Goal: Task Accomplishment & Management: Manage account settings

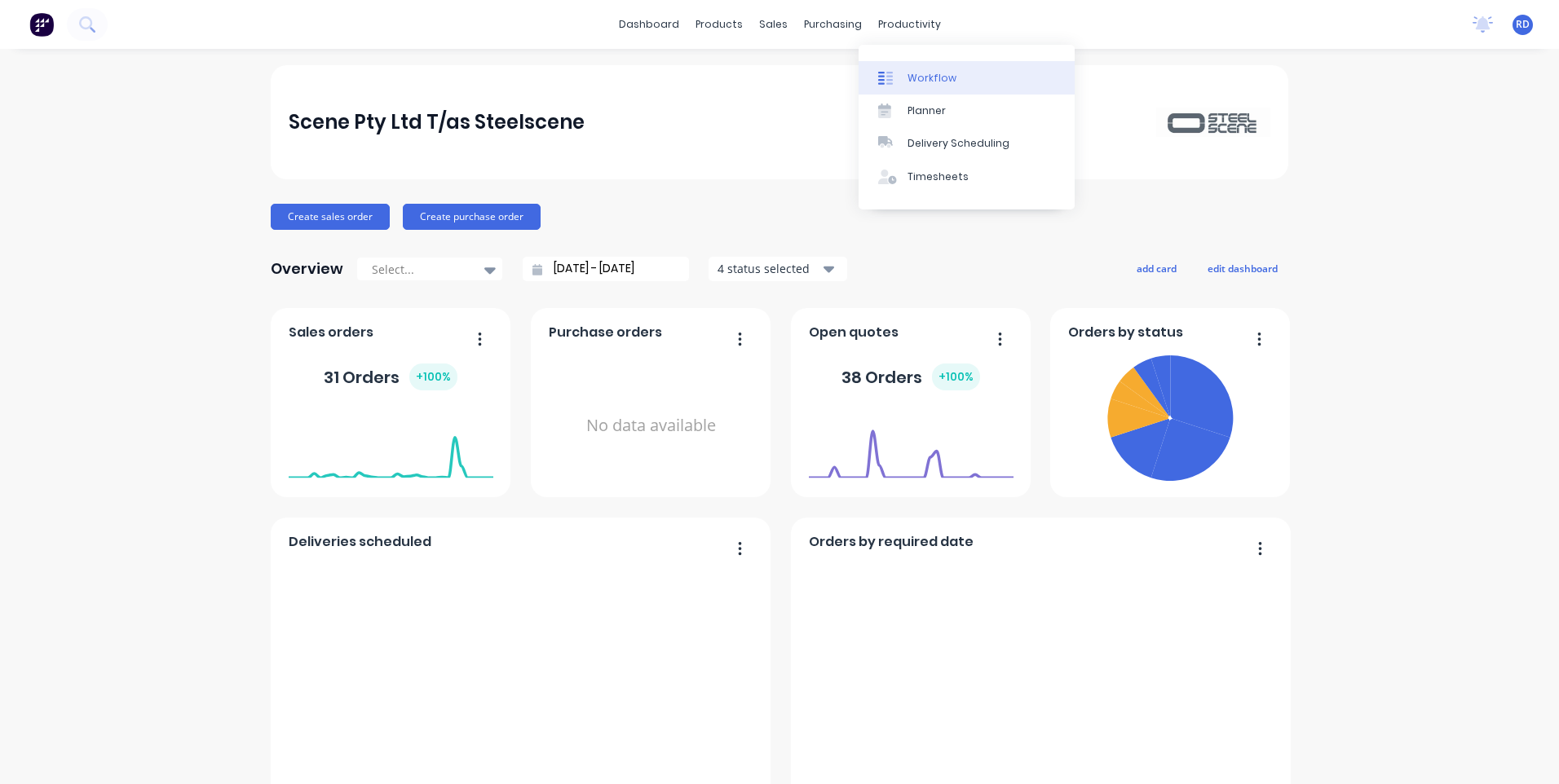
click at [937, 80] on div "Workflow" at bounding box center [932, 78] width 49 height 15
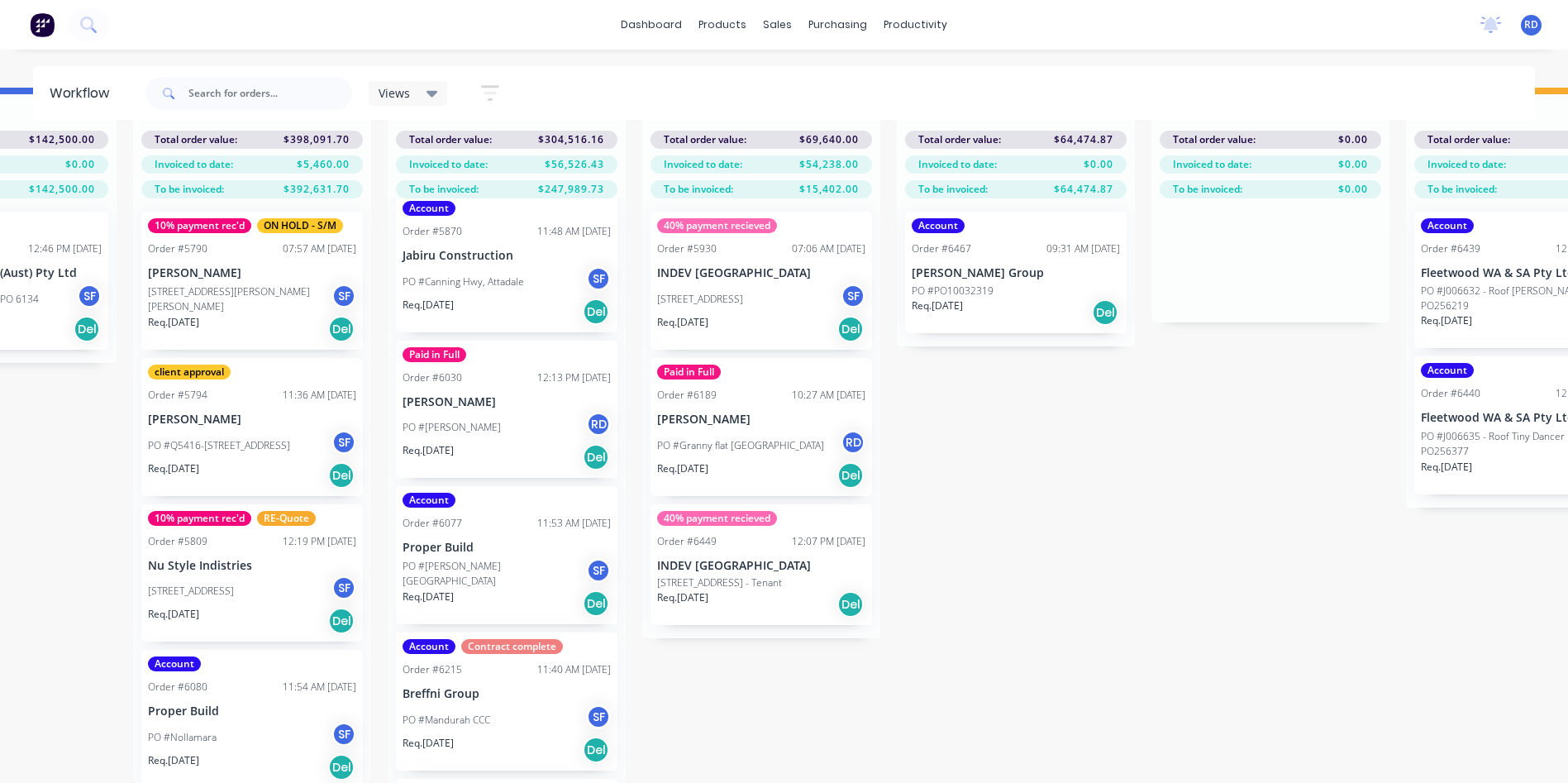
scroll to position [165, 0]
click at [465, 419] on p "PO #[PERSON_NAME]" at bounding box center [452, 426] width 98 height 15
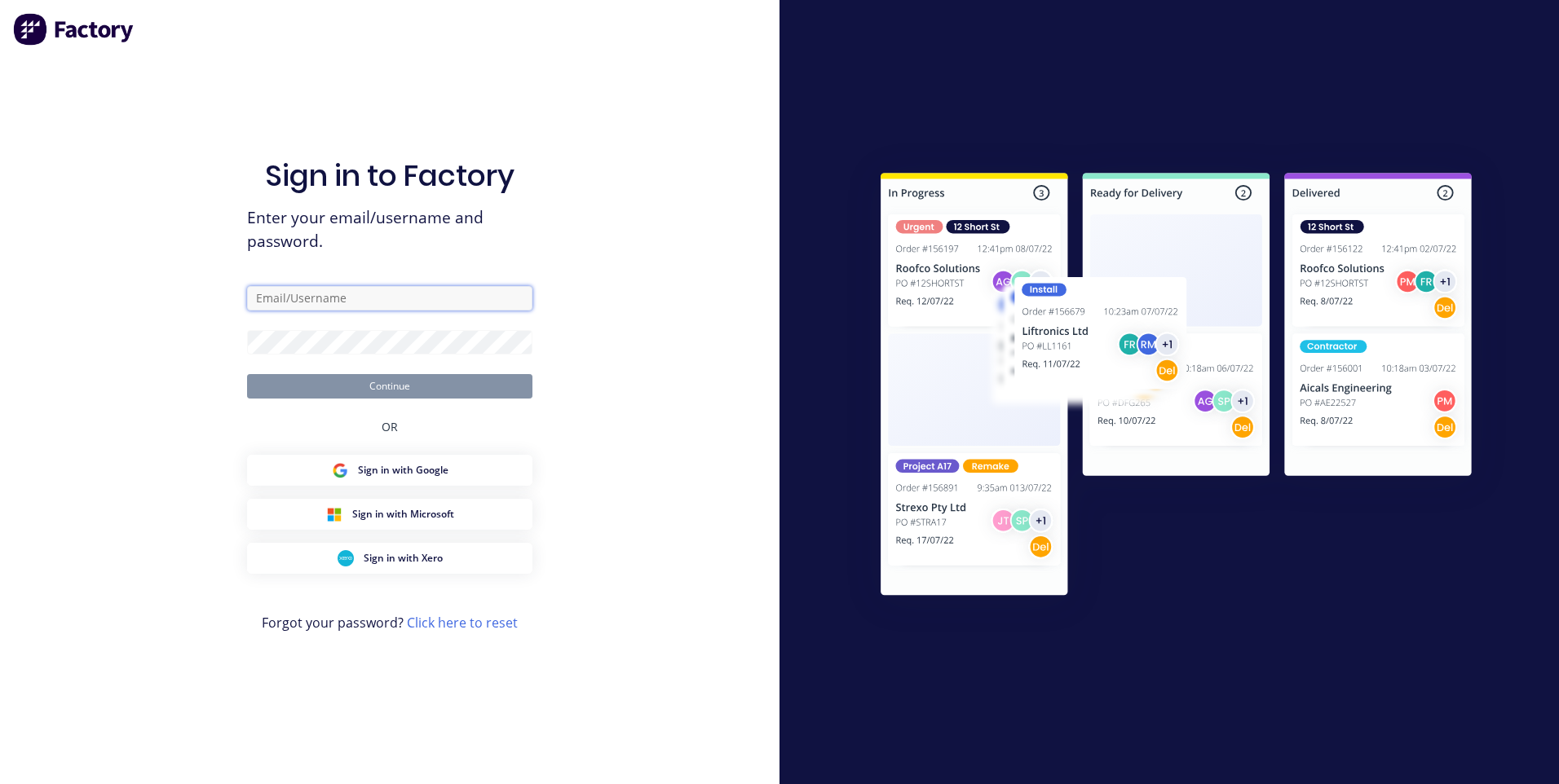
click at [385, 303] on input "text" at bounding box center [390, 298] width 285 height 24
type input "[EMAIL_ADDRESS][DOMAIN_NAME]"
click at [299, 297] on input "text" at bounding box center [390, 298] width 285 height 24
type input "sales@steelscene.com.au"
click at [344, 294] on input "text" at bounding box center [390, 298] width 285 height 24
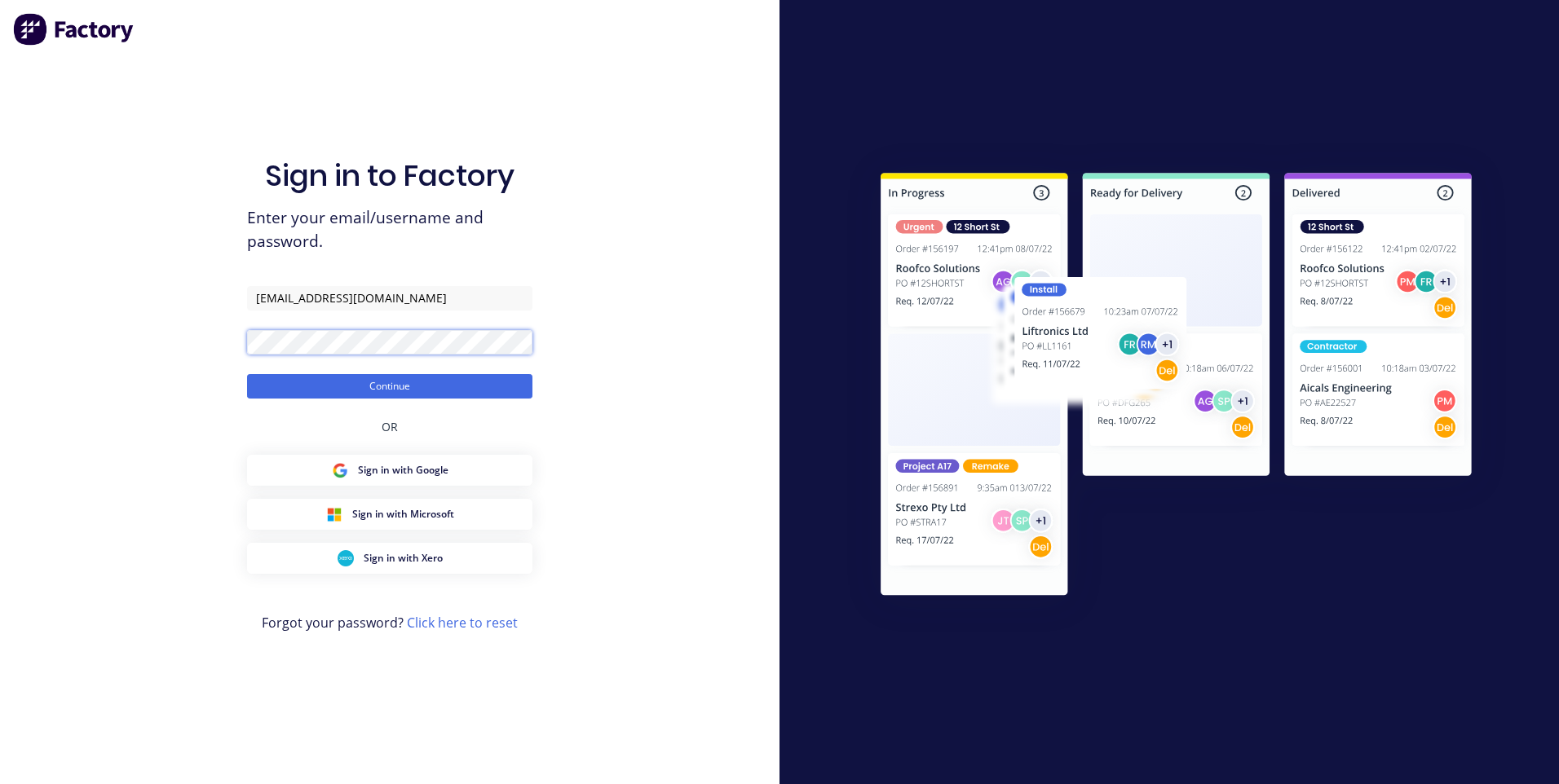
click at [247, 374] on button "Continue" at bounding box center [390, 386] width 285 height 24
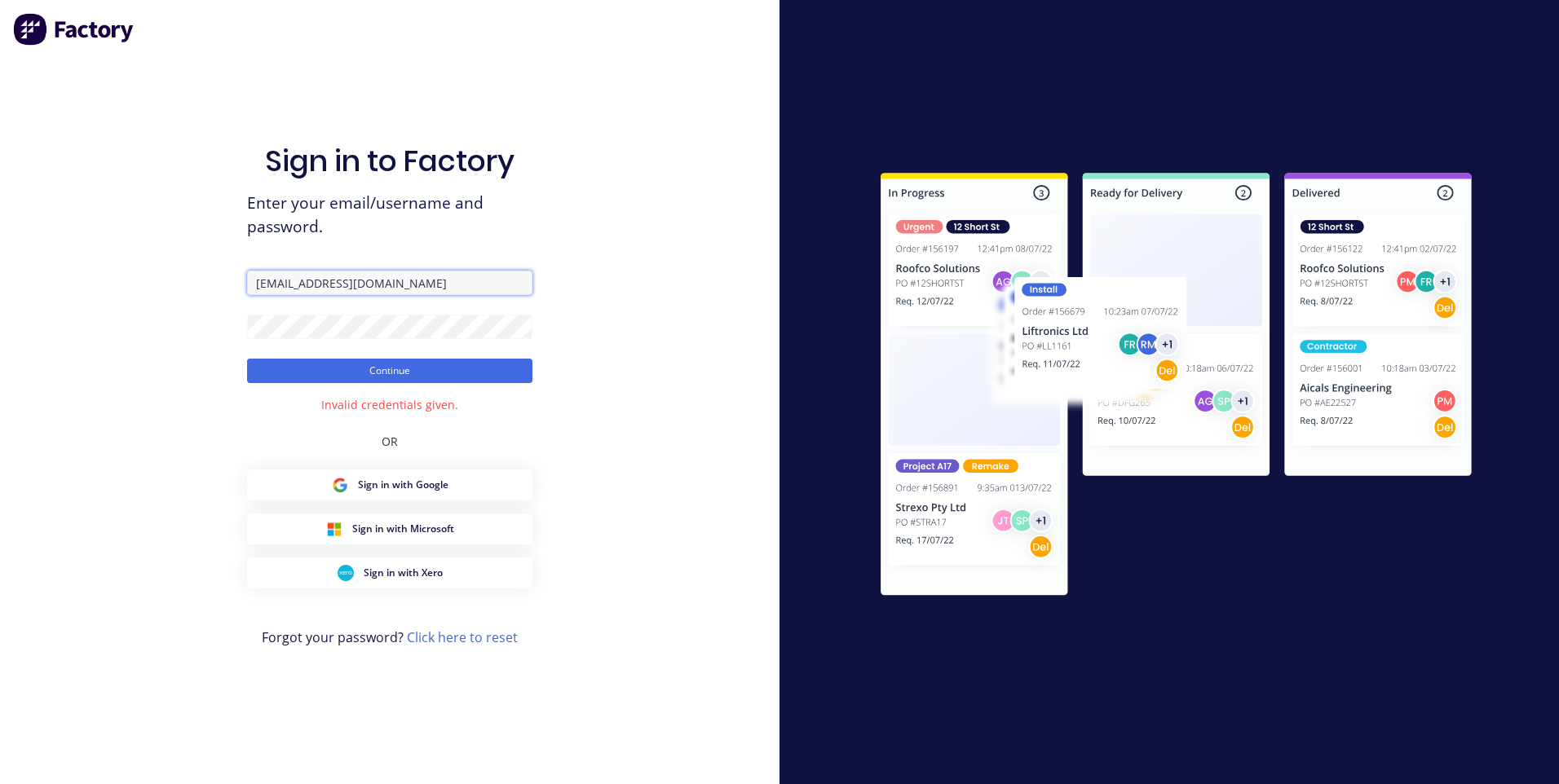
click at [298, 286] on input "[EMAIL_ADDRESS][DOMAIN_NAME]" at bounding box center [390, 283] width 285 height 24
type input "sales@steelscene.com.au"
click at [247, 359] on button "Continue" at bounding box center [390, 370] width 285 height 24
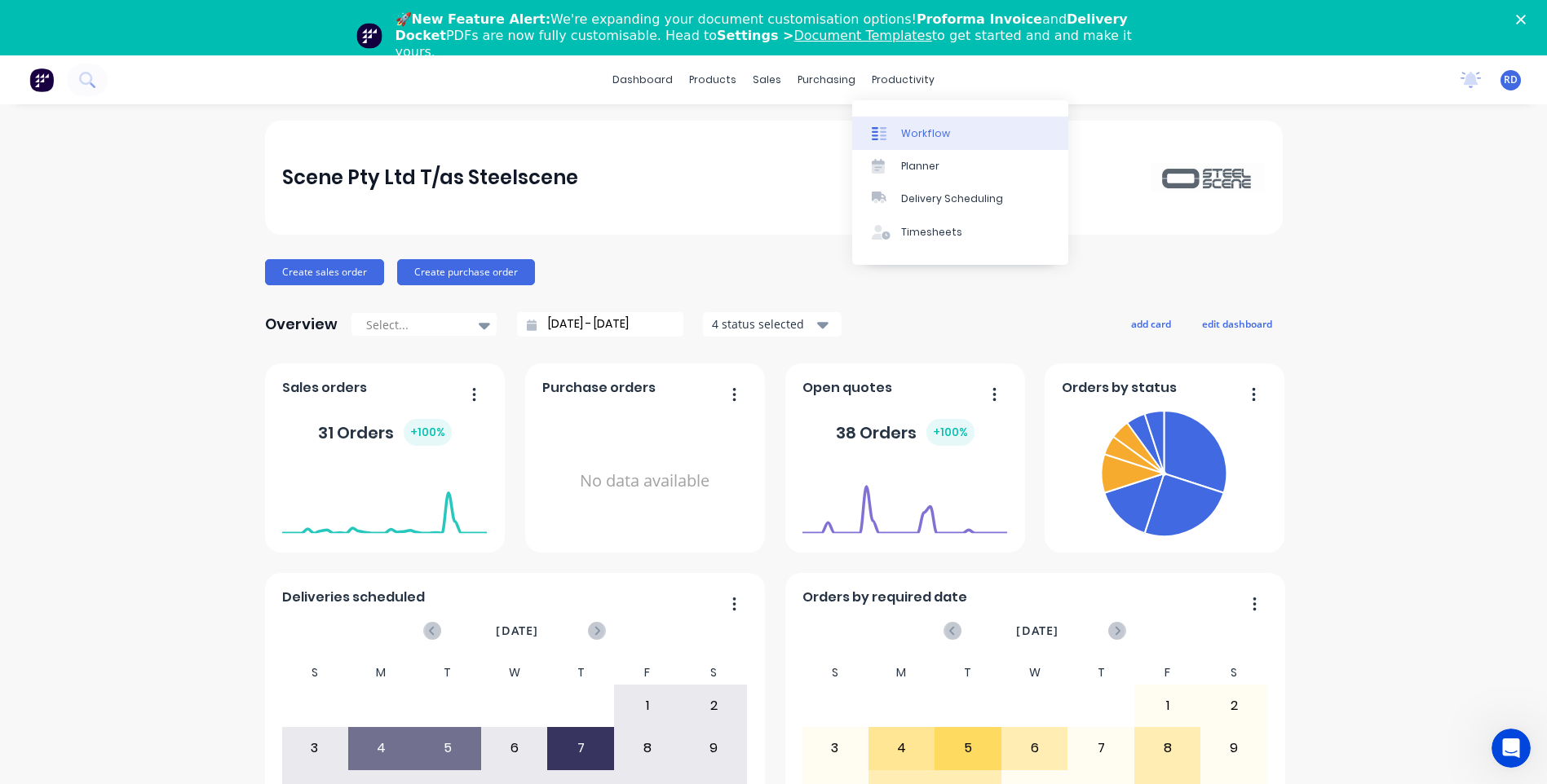
click at [921, 128] on div "Workflow" at bounding box center [925, 134] width 49 height 15
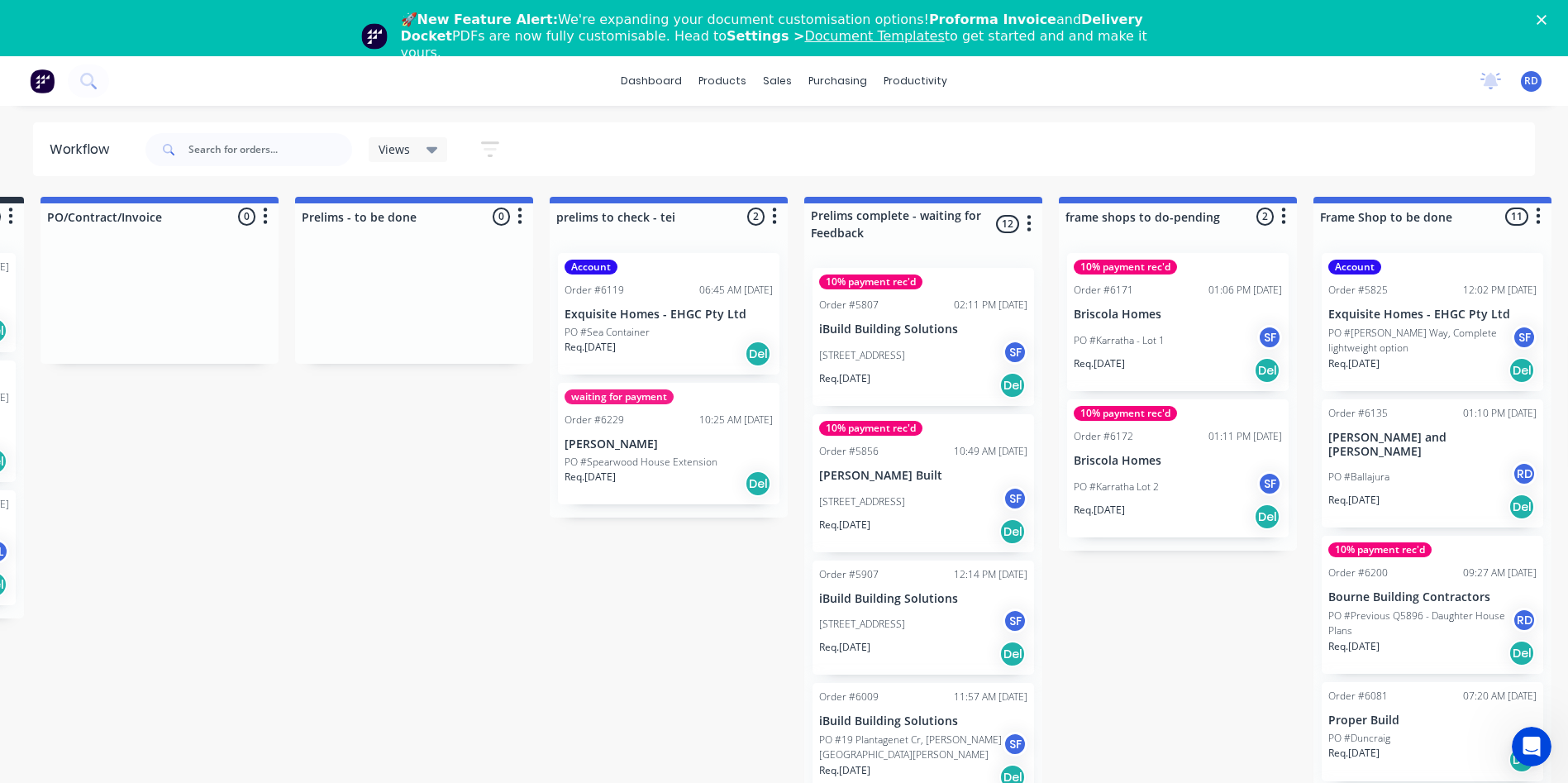
scroll to position [0, 331]
